Goal: Information Seeking & Learning: Learn about a topic

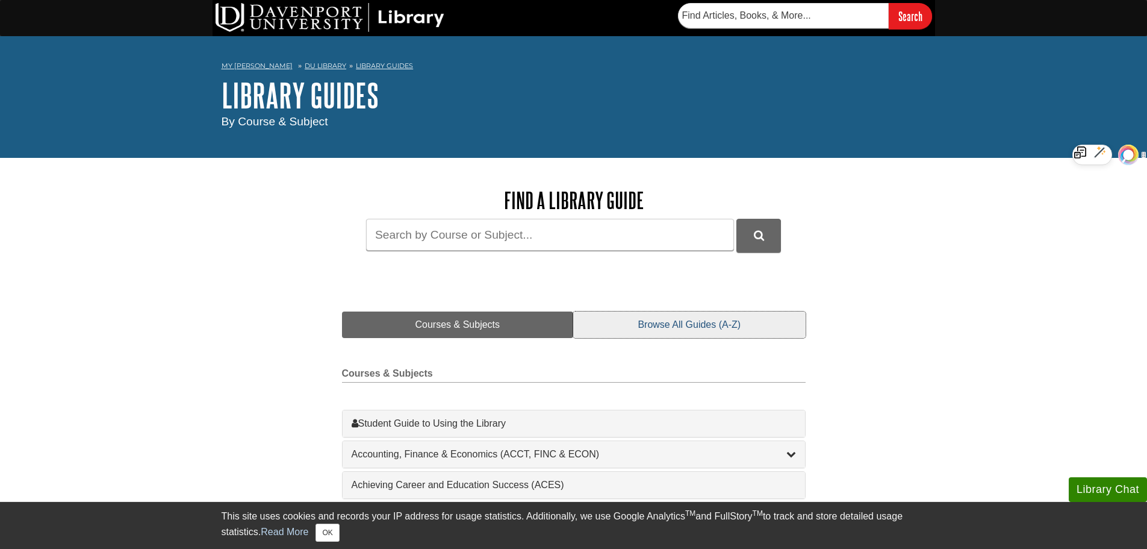
click at [693, 327] on link "Browse All Guides (A-Z)" at bounding box center [689, 324] width 232 height 27
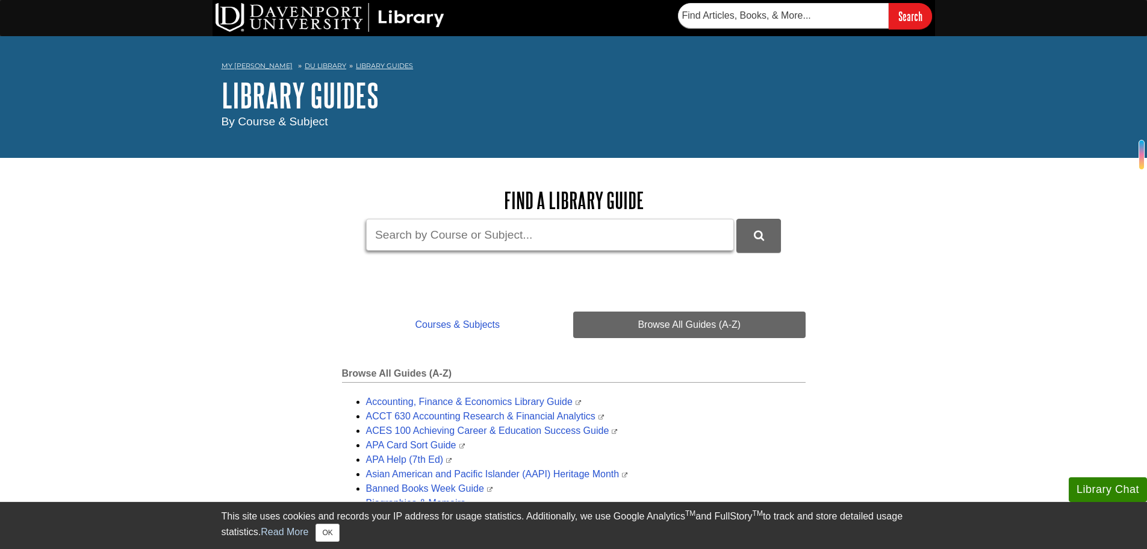
click at [469, 238] on input "Guide Search Terms" at bounding box center [550, 235] width 368 height 32
click at [425, 246] on input "Guide Search Terms" at bounding box center [550, 235] width 368 height 32
paste input "Accident and emergency nursing"
type input "Accident and emergency nursing"
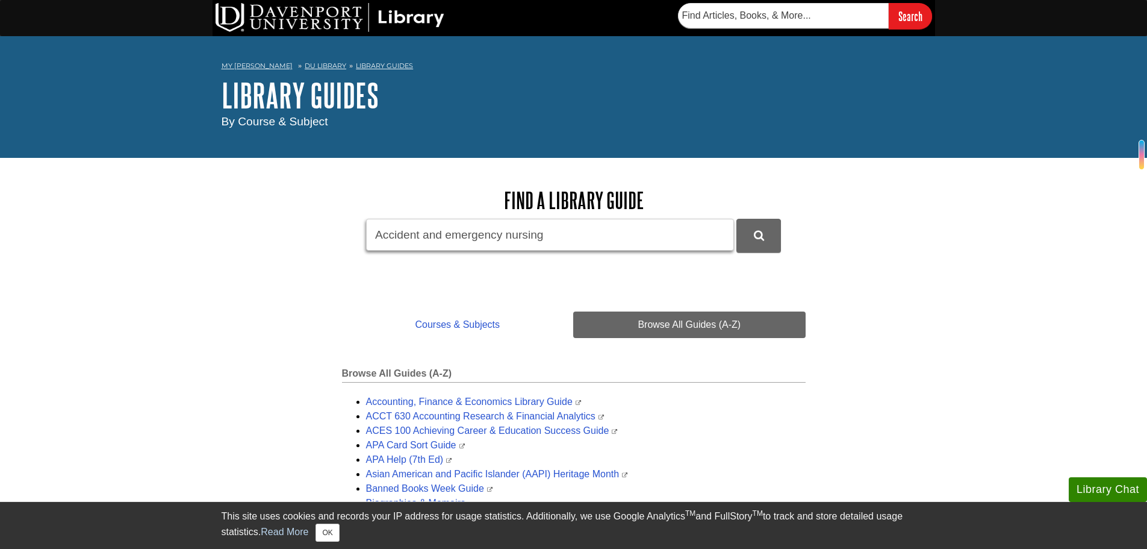
click at [737, 219] on button "submit" at bounding box center [759, 235] width 45 height 33
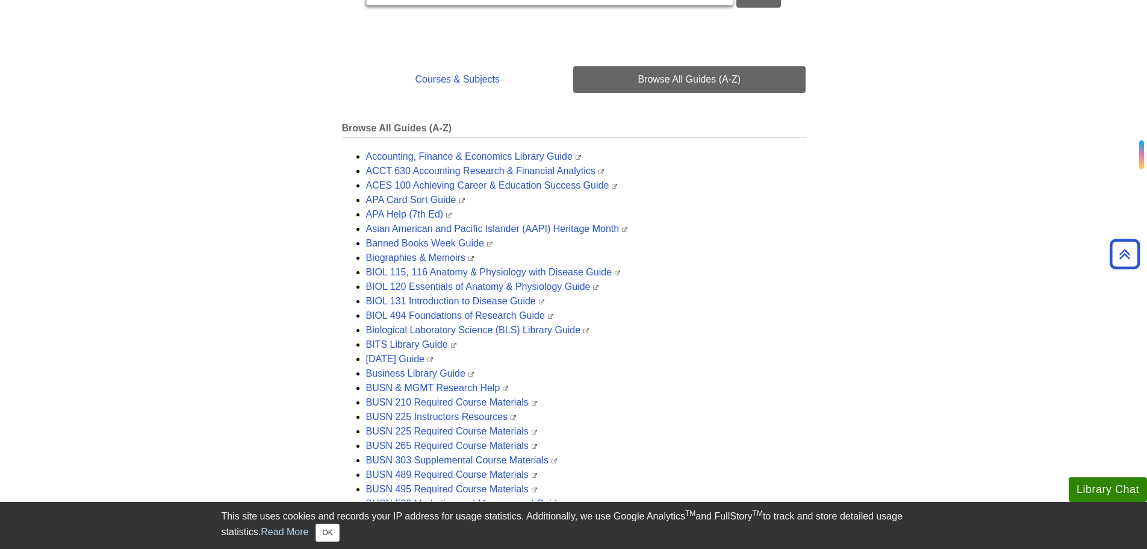
scroll to position [301, 0]
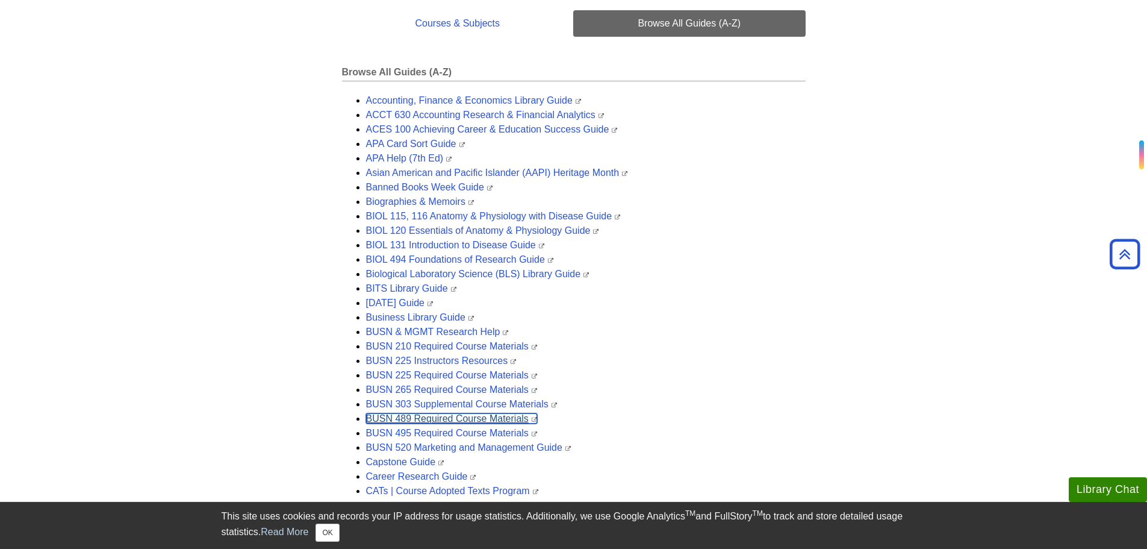
click at [420, 423] on link "BUSN 489 Required Course Materials" at bounding box center [451, 418] width 171 height 10
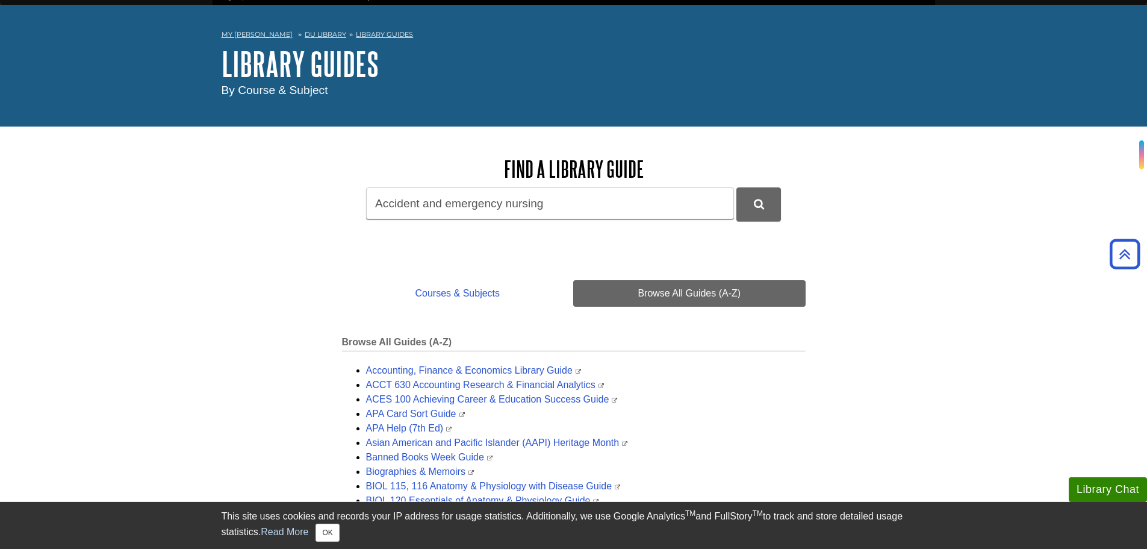
scroll to position [0, 0]
